Goal: Find specific page/section: Find specific page/section

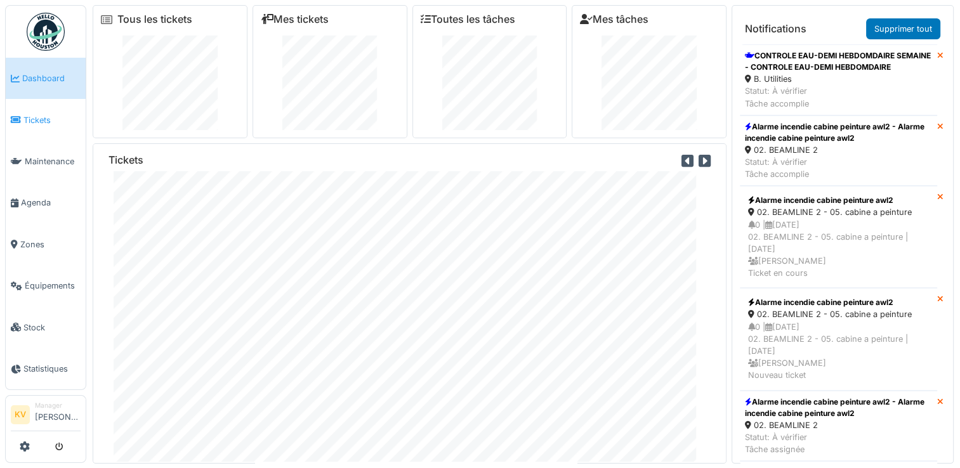
click at [34, 116] on span "Tickets" at bounding box center [51, 120] width 57 height 12
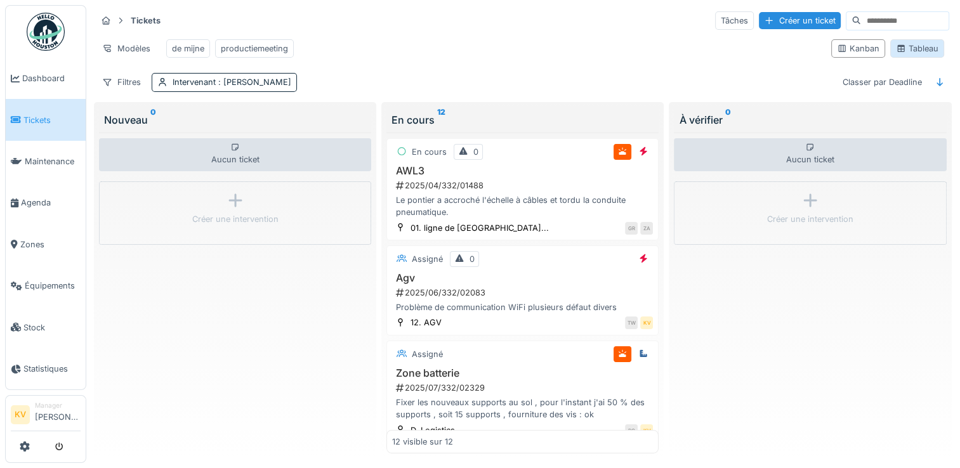
click at [906, 55] on div "Tableau" at bounding box center [917, 49] width 43 height 12
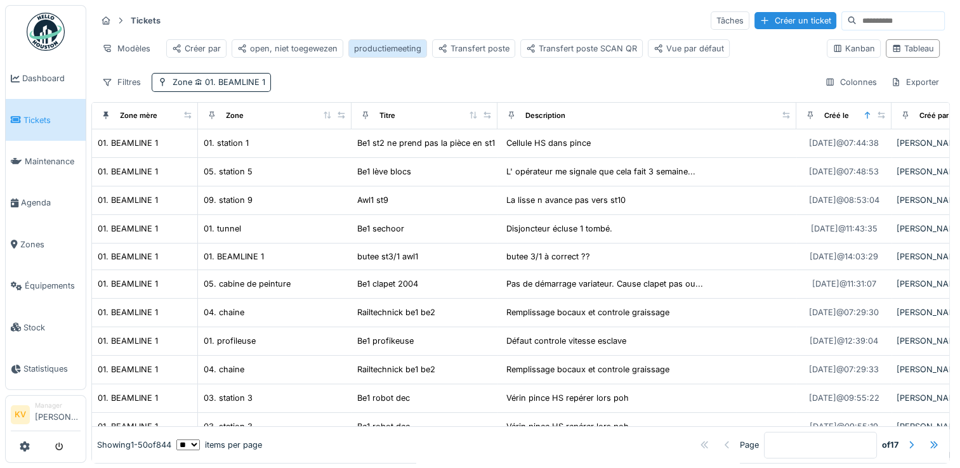
click at [392, 54] on div "productiemeeting" at bounding box center [387, 49] width 67 height 12
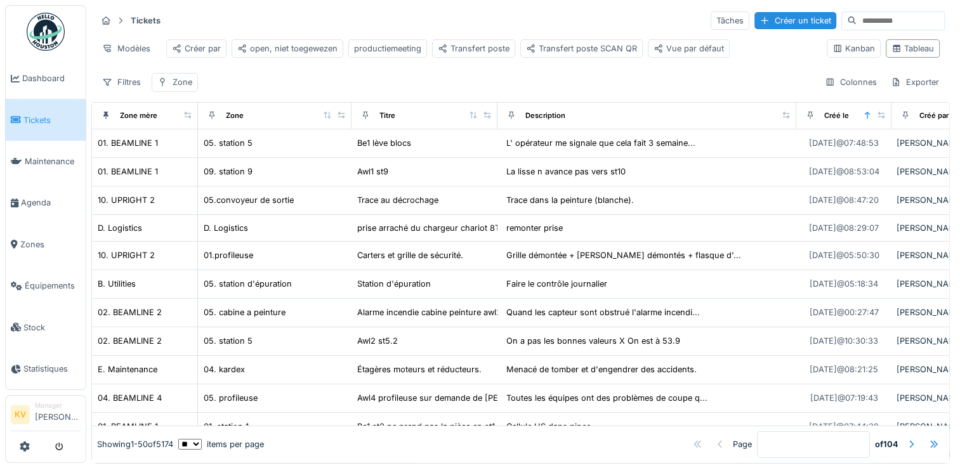
click at [177, 97] on div "Tickets Tâches Créer un ticket Modèles Créer par open, niet toegewezen producti…" at bounding box center [520, 51] width 859 height 92
click at [178, 88] on div "Zone" at bounding box center [183, 82] width 20 height 12
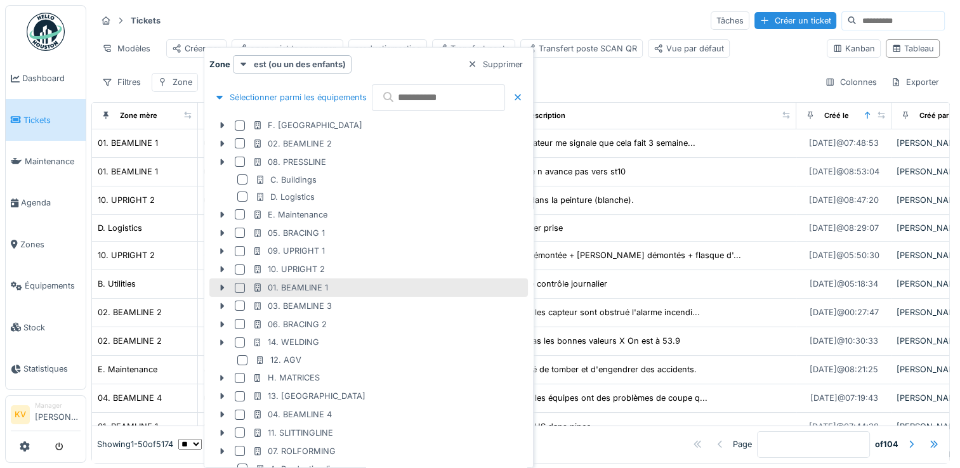
click at [315, 284] on div "01. BEAMLINE 1" at bounding box center [291, 288] width 76 height 12
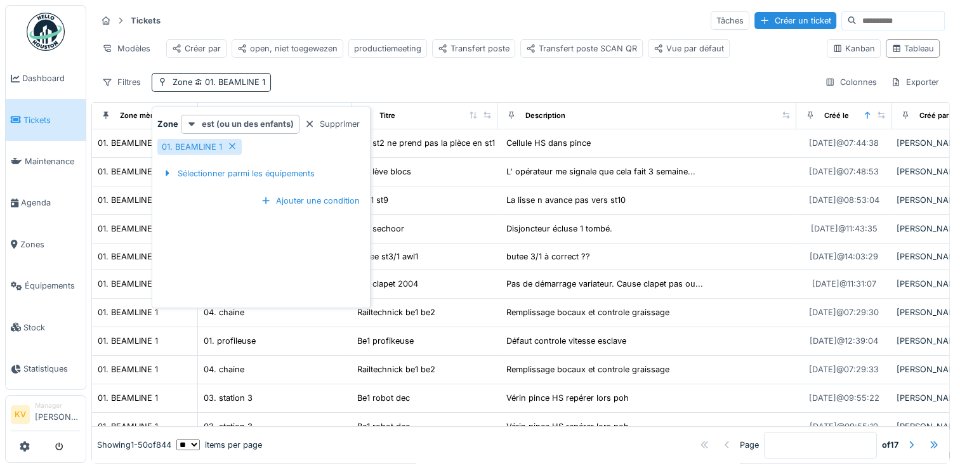
click at [523, 86] on div "Filtres Zone 01. BEAMLINE 1 Colonnes Exporter" at bounding box center [520, 82] width 849 height 18
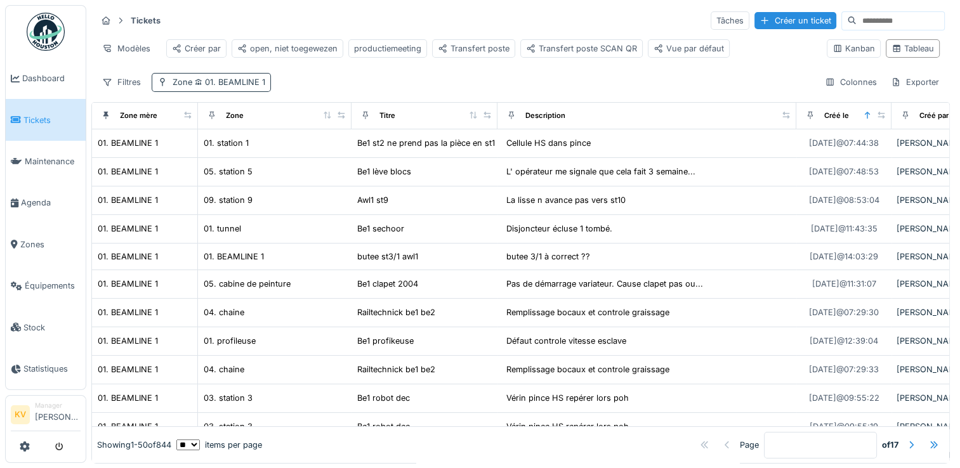
click at [249, 91] on div "Zone 01. BEAMLINE 1" at bounding box center [211, 82] width 119 height 18
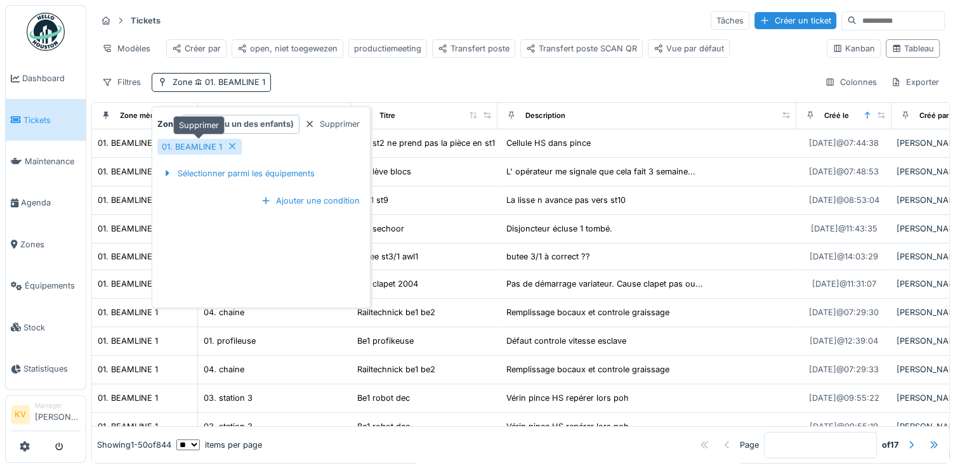
click at [228, 149] on icon at bounding box center [232, 146] width 10 height 8
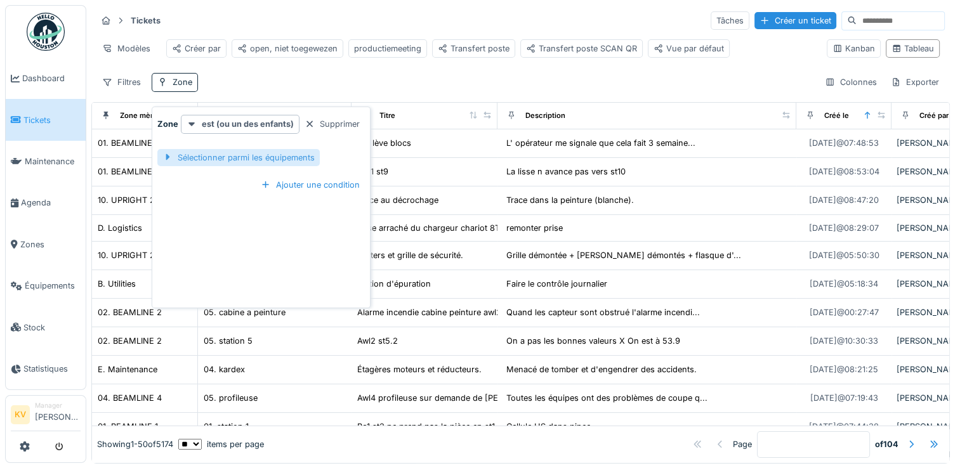
click at [228, 159] on div "Sélectionner parmi les équipements" at bounding box center [238, 157] width 162 height 17
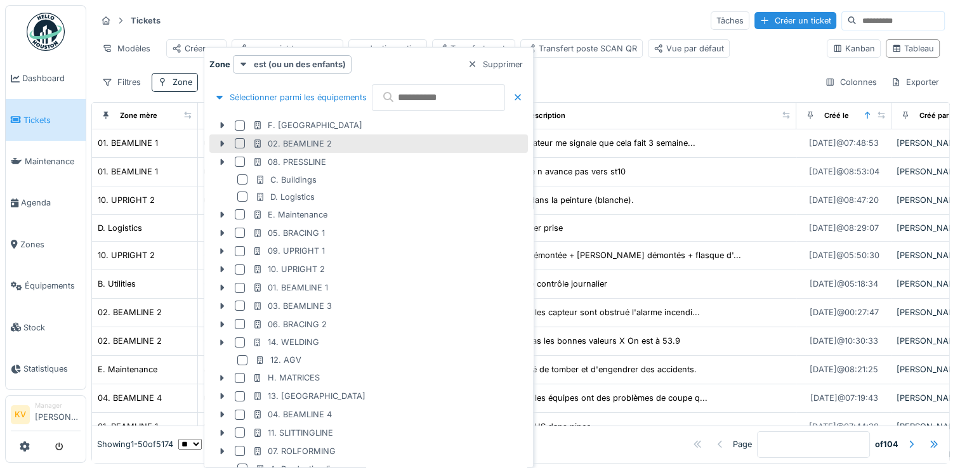
click at [237, 143] on div at bounding box center [240, 143] width 10 height 10
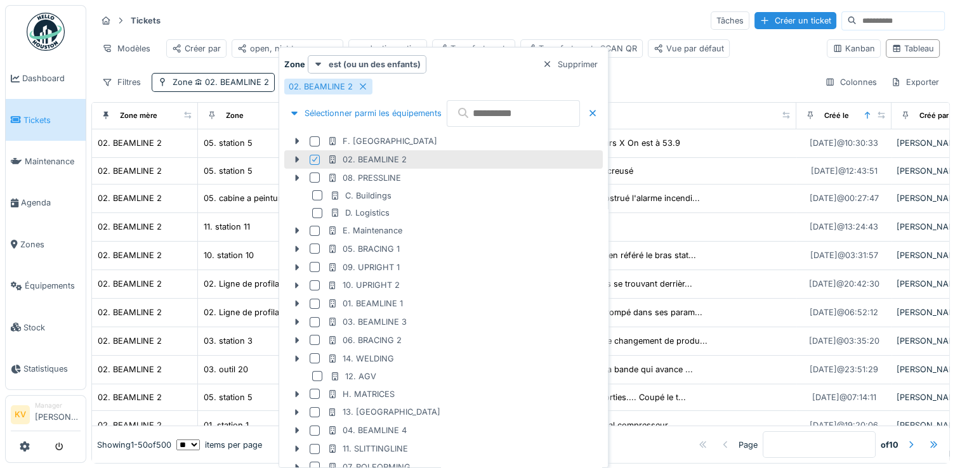
click at [487, 20] on div "Tickets Tâches Créer un ticket" at bounding box center [520, 20] width 849 height 21
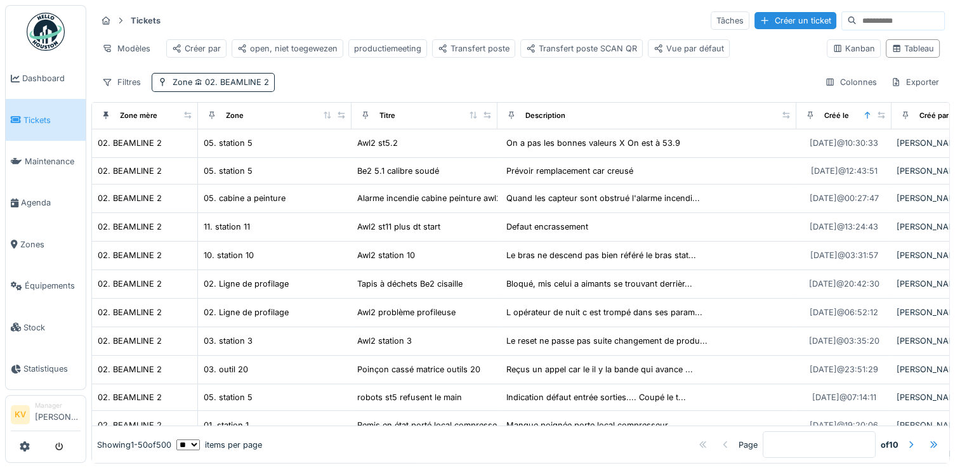
drag, startPoint x: 650, startPoint y: 154, endPoint x: 583, endPoint y: 103, distance: 84.3
click at [583, 103] on div "Tickets Tâches Créer un ticket Modèles Créer par open, niet toegewezen producti…" at bounding box center [520, 234] width 859 height 459
click at [249, 87] on span "02. BEAMLINE 2" at bounding box center [230, 82] width 77 height 10
click at [527, 76] on div "Tickets Tâches Créer un ticket Modèles Créer par open, niet toegewezen producti…" at bounding box center [520, 51] width 859 height 92
